Goal: Information Seeking & Learning: Learn about a topic

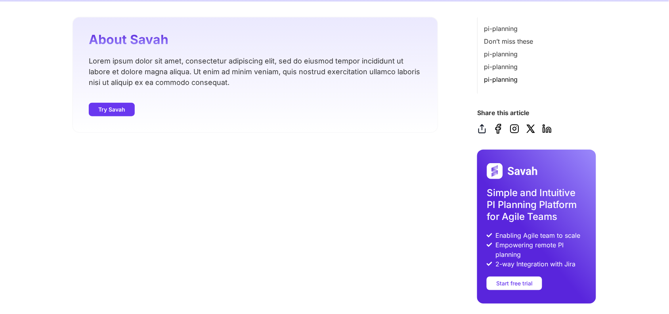
scroll to position [466, 0]
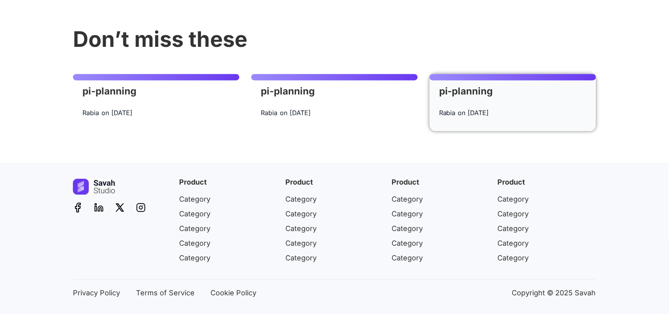
click at [482, 111] on time "[DATE]" at bounding box center [478, 113] width 21 height 8
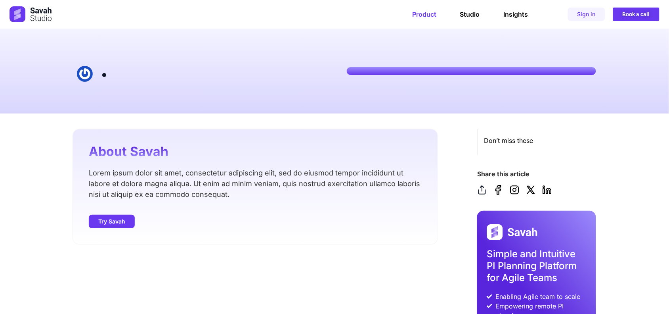
click at [427, 10] on link "Product" at bounding box center [424, 14] width 24 height 8
click at [512, 14] on link "Insights" at bounding box center [516, 14] width 25 height 8
click at [474, 13] on link "Studio" at bounding box center [470, 14] width 20 height 8
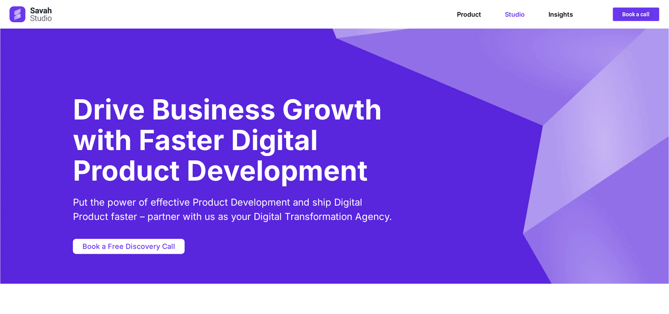
click at [23, 13] on img at bounding box center [31, 14] width 42 height 16
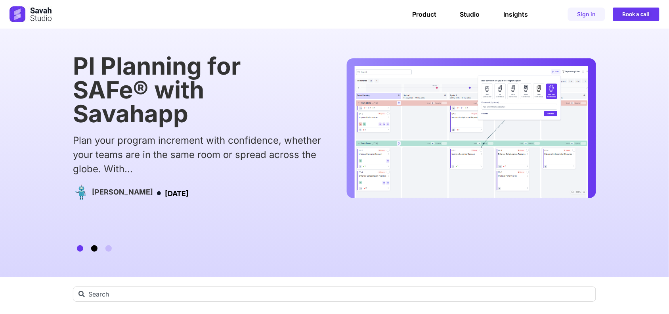
click at [94, 249] on span "Go to slide 2" at bounding box center [94, 248] width 6 height 6
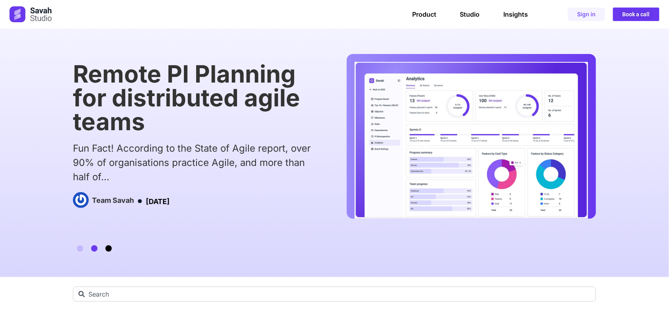
click at [111, 247] on span "Go to slide 3" at bounding box center [108, 248] width 6 height 6
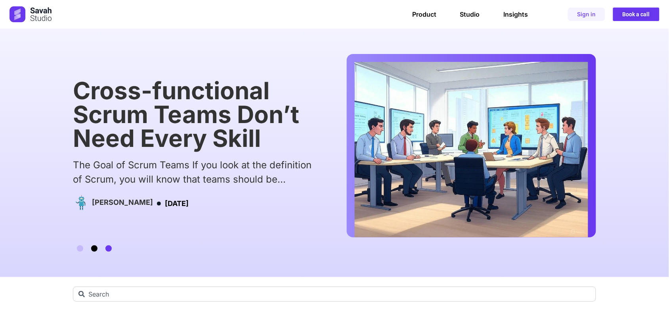
click at [94, 247] on span "Go to slide 2" at bounding box center [94, 248] width 6 height 6
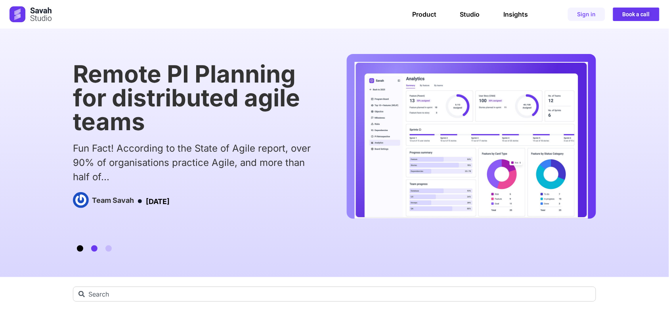
click at [80, 249] on span "Go to slide 1" at bounding box center [80, 248] width 6 height 6
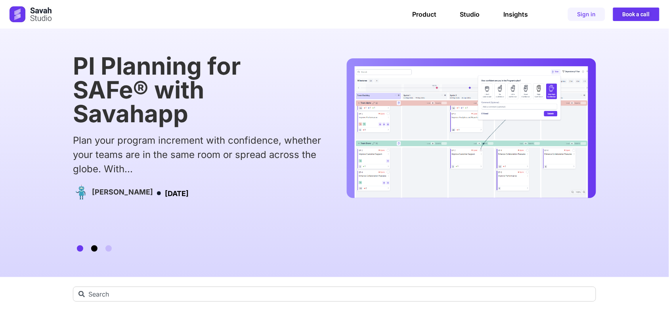
click at [95, 249] on span "Go to slide 2" at bounding box center [94, 248] width 6 height 6
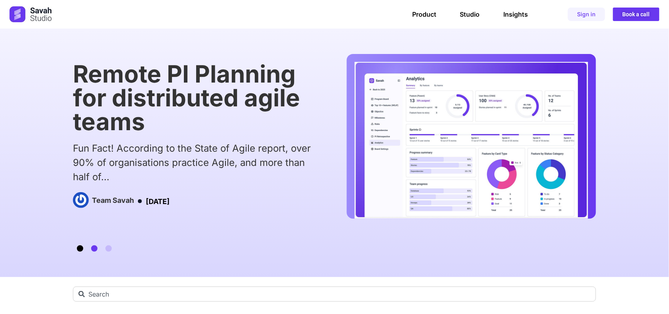
click at [82, 250] on span "Go to slide 1" at bounding box center [80, 248] width 6 height 6
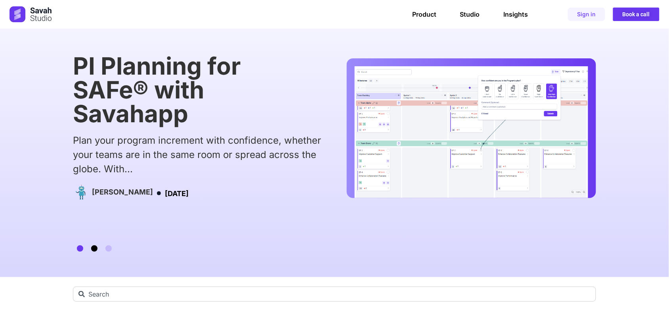
click at [93, 249] on span "Go to slide 2" at bounding box center [94, 248] width 6 height 6
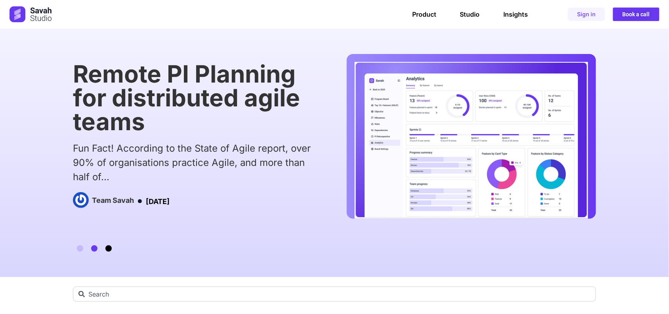
click at [111, 249] on span "Go to slide 3" at bounding box center [108, 248] width 6 height 6
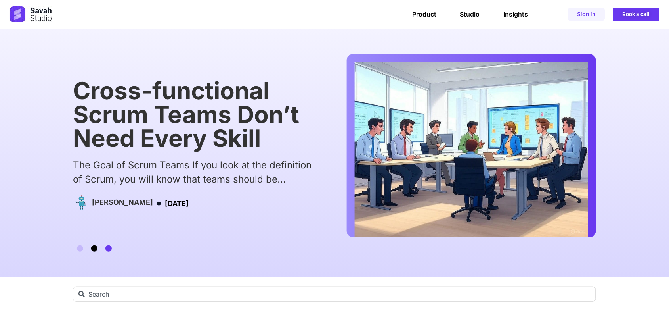
click at [95, 251] on div "Cross-functional Scrum Teams Don’t Need Every Skill The Goal of Scrum Teams If …" at bounding box center [334, 153] width 523 height 248
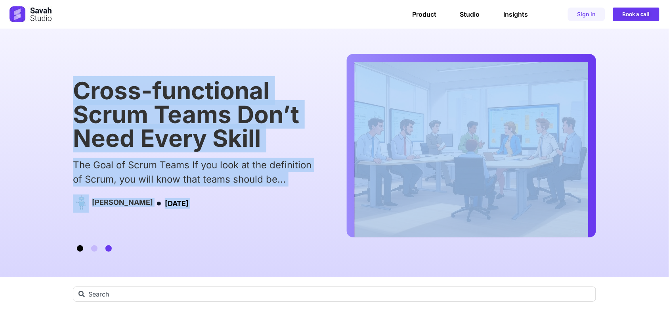
click at [78, 248] on span "Go to slide 1" at bounding box center [80, 248] width 6 height 6
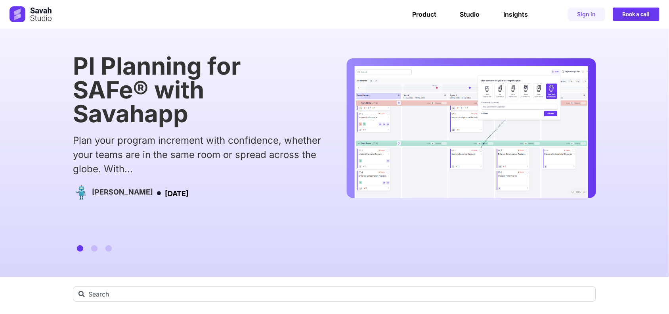
click at [415, 176] on img "1 / 3" at bounding box center [472, 132] width 234 height 132
click at [399, 211] on div "PI Planning for SAFe® with Savahapp Plan your program increment with confidence…" at bounding box center [334, 145] width 523 height 183
click at [421, 182] on img "1 / 3" at bounding box center [472, 132] width 234 height 132
click at [423, 185] on img "1 / 3" at bounding box center [472, 132] width 234 height 132
click at [424, 188] on img "1 / 3" at bounding box center [472, 132] width 234 height 132
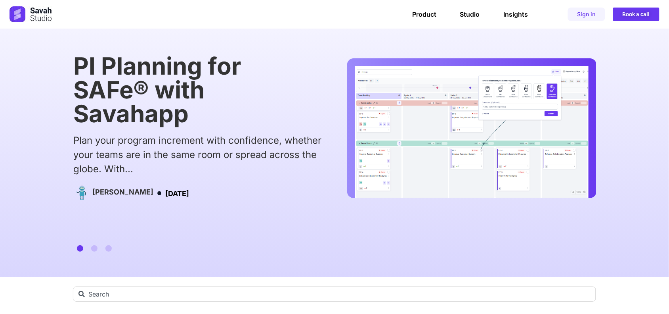
click at [417, 210] on div "PI Planning for SAFe® with Savahapp Plan your program increment with confidence…" at bounding box center [334, 145] width 523 height 183
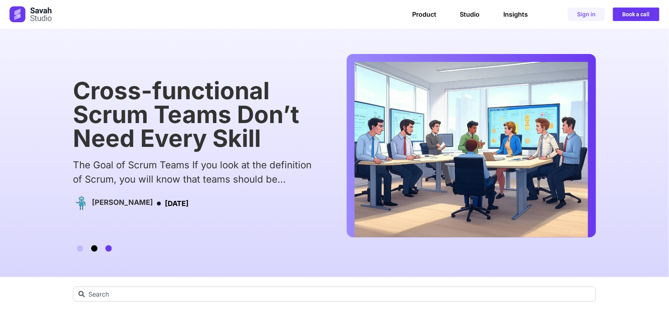
click at [92, 249] on span "Go to slide 2" at bounding box center [94, 248] width 6 height 6
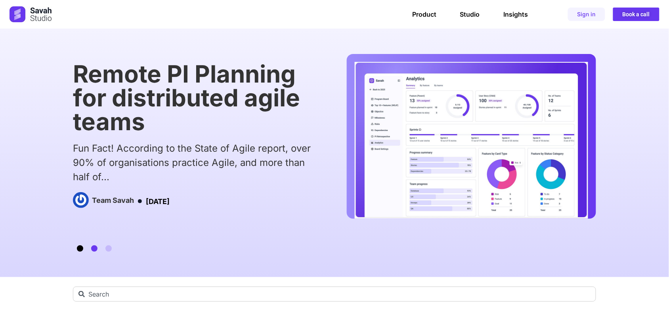
click at [81, 247] on span "Go to slide 1" at bounding box center [80, 248] width 6 height 6
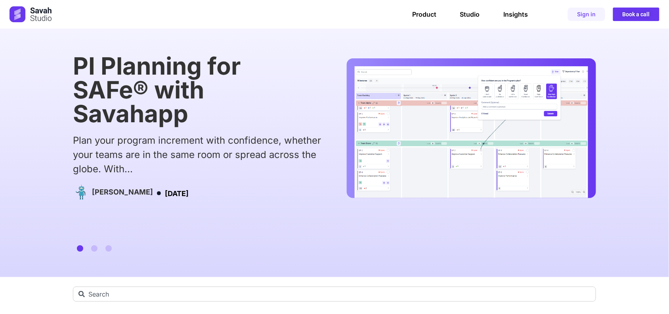
click at [88, 248] on div at bounding box center [94, 248] width 43 height 6
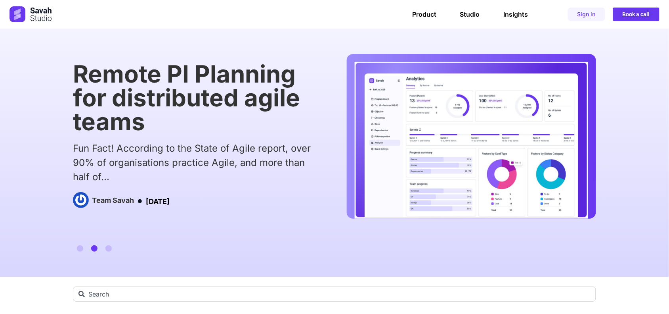
click at [434, 84] on img "2 / 3" at bounding box center [472, 140] width 234 height 157
click at [107, 88] on h1 "Remote PI Planning for distributed agile teams" at bounding box center [197, 97] width 249 height 71
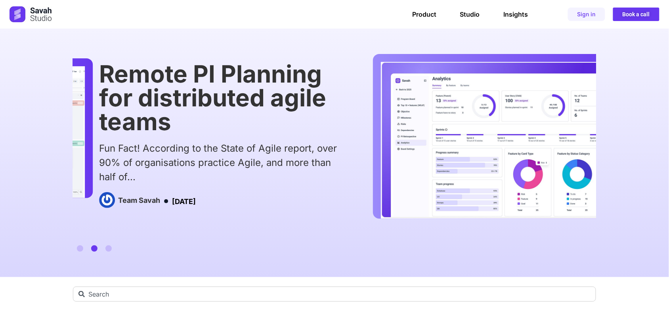
click at [157, 111] on h1 "Remote PI Planning for distributed agile teams" at bounding box center [223, 97] width 249 height 71
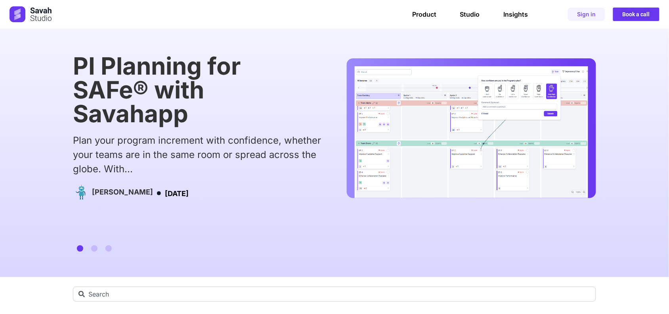
click at [25, 14] on img at bounding box center [31, 14] width 42 height 16
click at [55, 20] on div at bounding box center [90, 14] width 161 height 16
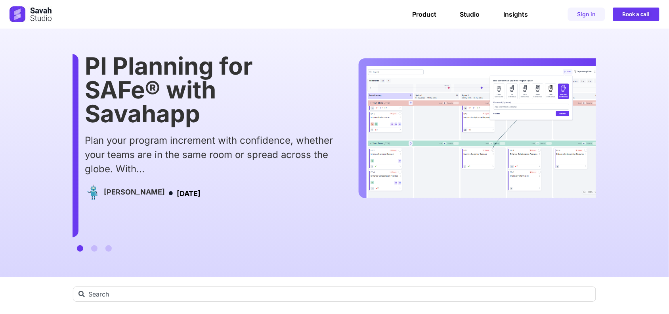
click at [94, 101] on h1 "PI Planning for SAFe® with Savahapp" at bounding box center [209, 89] width 249 height 71
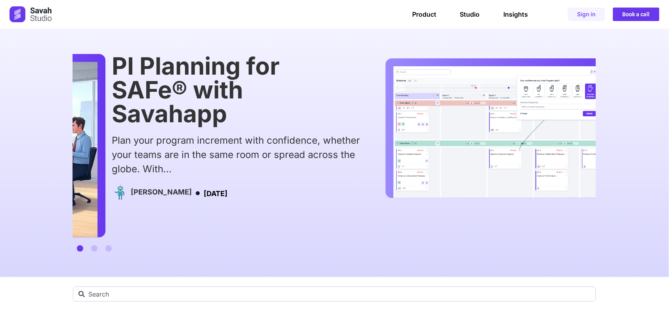
click at [113, 90] on h1 "PI Planning for SAFe® with Savahapp" at bounding box center [236, 89] width 249 height 71
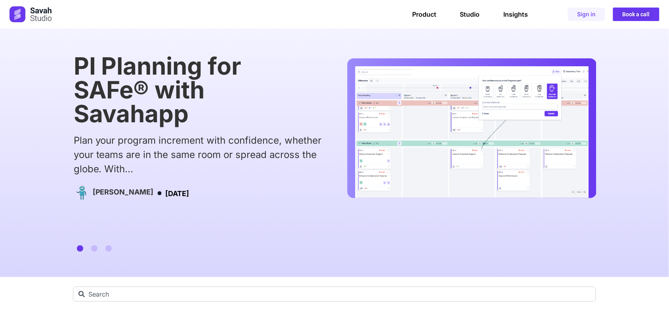
click at [124, 121] on h1 "PI Planning for SAFe® with Savahapp" at bounding box center [198, 89] width 249 height 71
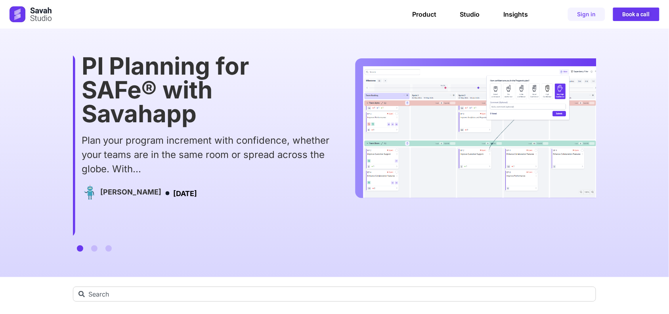
click at [116, 125] on h1 "PI Planning for SAFe® with Savahapp" at bounding box center [206, 89] width 249 height 71
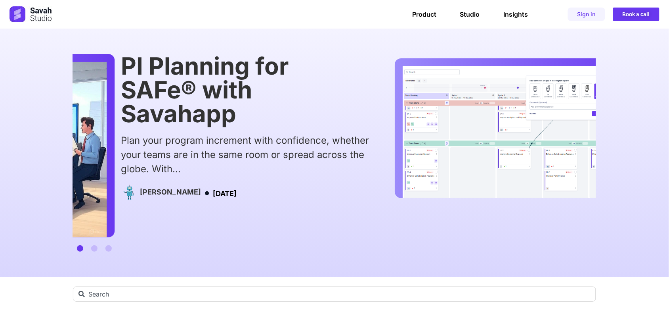
click at [307, 128] on div "PI Planning for SAFe® with Savahapp Plan your program increment with confidence…" at bounding box center [245, 128] width 249 height 148
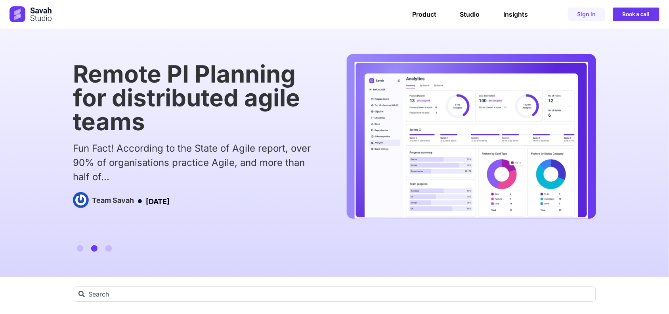
click at [80, 71] on h1 "Remote PI Planning for distributed agile teams" at bounding box center [197, 97] width 249 height 71
click at [82, 71] on h1 "Remote PI Planning for distributed agile teams" at bounding box center [197, 97] width 249 height 71
click at [82, 72] on h1 "Remote PI Planning for distributed agile teams" at bounding box center [197, 97] width 249 height 71
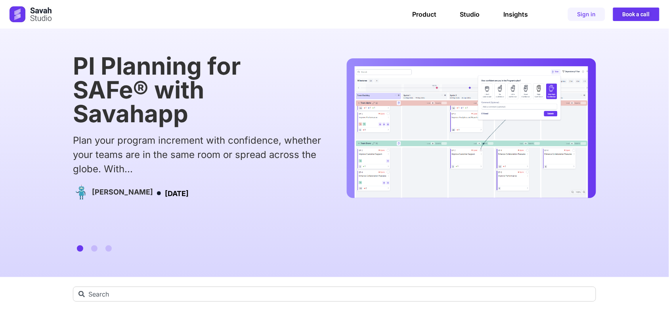
click at [355, 72] on img "1 / 3" at bounding box center [472, 132] width 234 height 132
click at [96, 77] on h1 "PI Planning for SAFe® with Savahapp" at bounding box center [197, 89] width 249 height 71
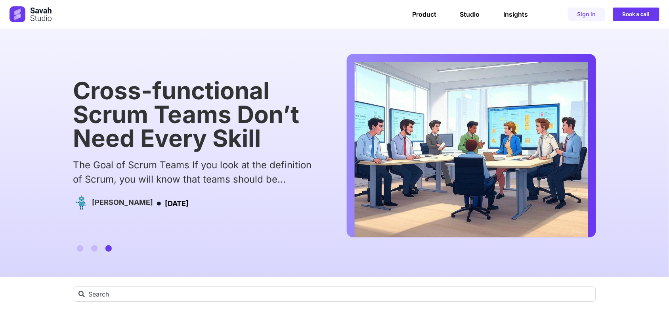
click at [355, 77] on img "3 / 3" at bounding box center [472, 149] width 234 height 175
click at [97, 78] on h1 "Cross-functional Scrum Teams Don’t Need Every Skill" at bounding box center [197, 113] width 249 height 71
click at [99, 90] on h1 "Cross-functional Scrum Teams Don’t Need Every Skill" at bounding box center [197, 113] width 249 height 71
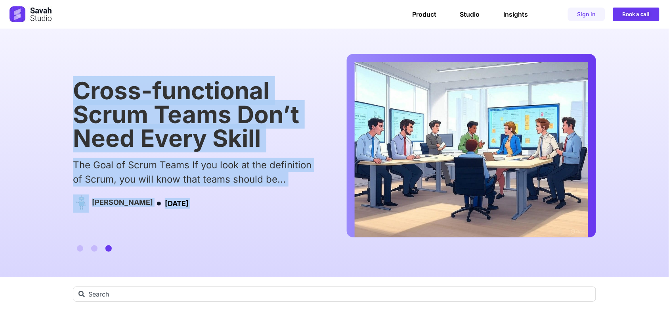
drag, startPoint x: 510, startPoint y: 129, endPoint x: 332, endPoint y: 109, distance: 179.5
click at [366, 114] on div "Cross-functional Scrum Teams Don’t Need Every Skill The Goal of Scrum Teams If …" at bounding box center [334, 153] width 669 height 248
click at [238, 117] on h1 "Cross-functional Scrum Teams Don’t Need Every Skill" at bounding box center [197, 113] width 249 height 71
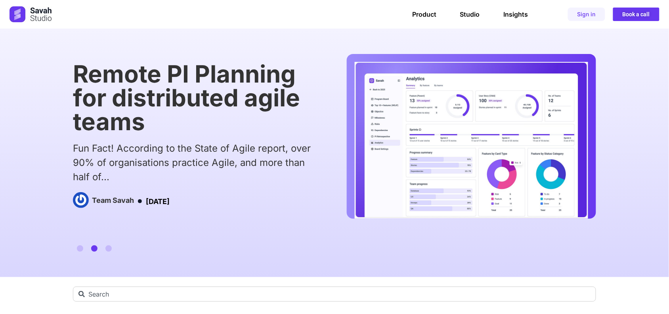
click at [276, 130] on h1 "Remote PI Planning for distributed agile teams" at bounding box center [197, 97] width 249 height 71
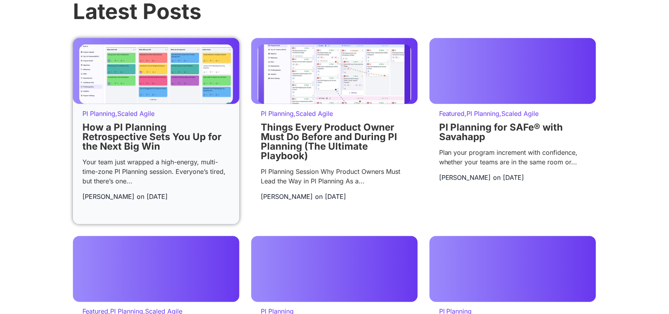
scroll to position [942, 0]
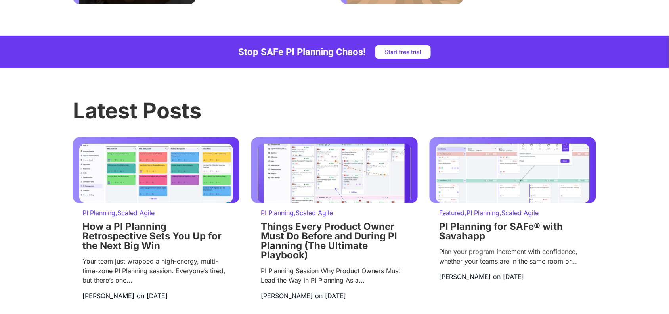
click at [334, 57] on h4 "Stop SAFe PI Planning Chaos!" at bounding box center [302, 52] width 128 height 10
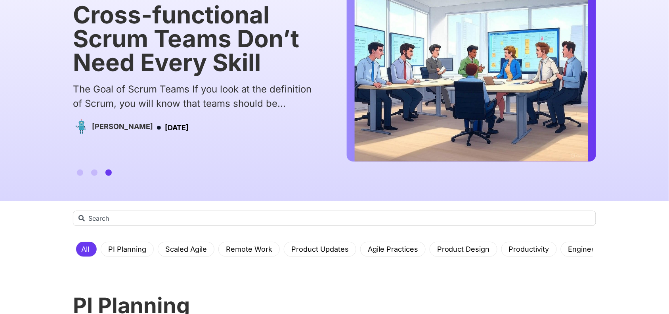
scroll to position [0, 0]
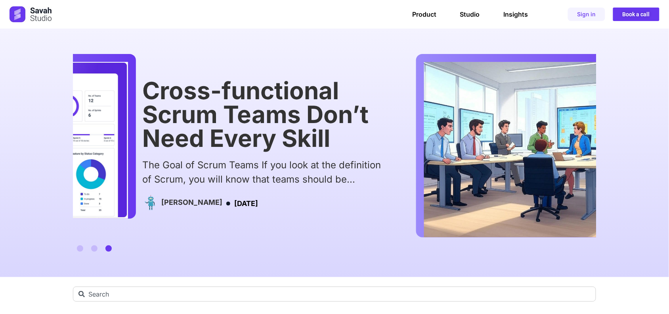
click at [150, 116] on h1 "Cross-functional Scrum Teams Don’t Need Every Skill" at bounding box center [266, 113] width 249 height 71
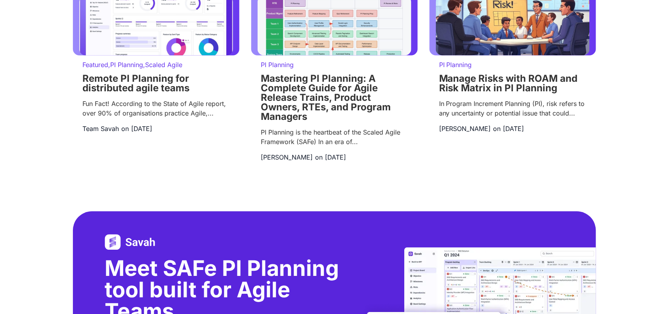
scroll to position [1185, 0]
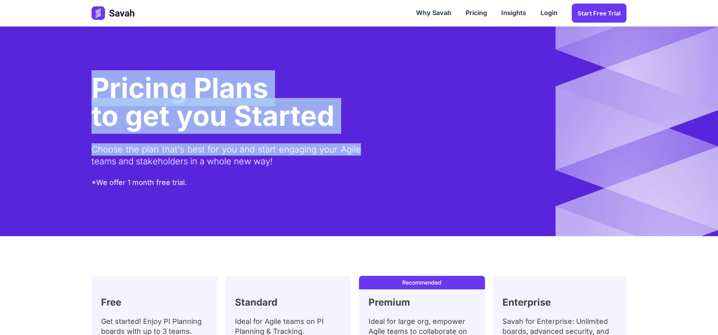
drag, startPoint x: 118, startPoint y: 91, endPoint x: 402, endPoint y: 126, distance: 286.0
click at [400, 126] on div "Pricing Plans to get you Started Choose the plan that's best for you and start …" at bounding box center [359, 131] width 535 height 114
drag, startPoint x: 416, startPoint y: 128, endPoint x: 411, endPoint y: 135, distance: 8.8
click at [416, 128] on div "Pricing Plans to get you Started Choose the plan that's best for you and start …" at bounding box center [359, 131] width 535 height 114
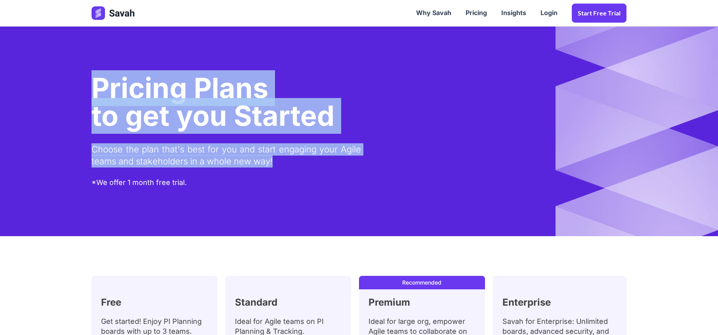
drag, startPoint x: 292, startPoint y: 162, endPoint x: 105, endPoint y: 100, distance: 197.0
click at [86, 94] on div "Pricing Plans to get you Started Choose the plan that's best for you and start …" at bounding box center [359, 131] width 551 height 209
click at [172, 108] on span "to get you Started" at bounding box center [213, 116] width 243 height 34
